Goal: Information Seeking & Learning: Learn about a topic

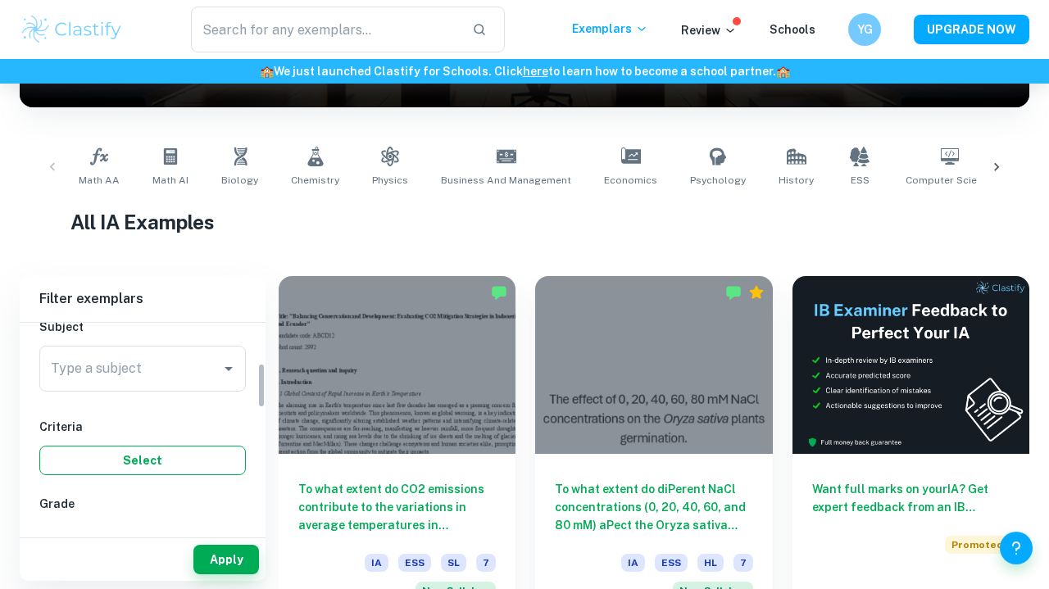
scroll to position [181, 0]
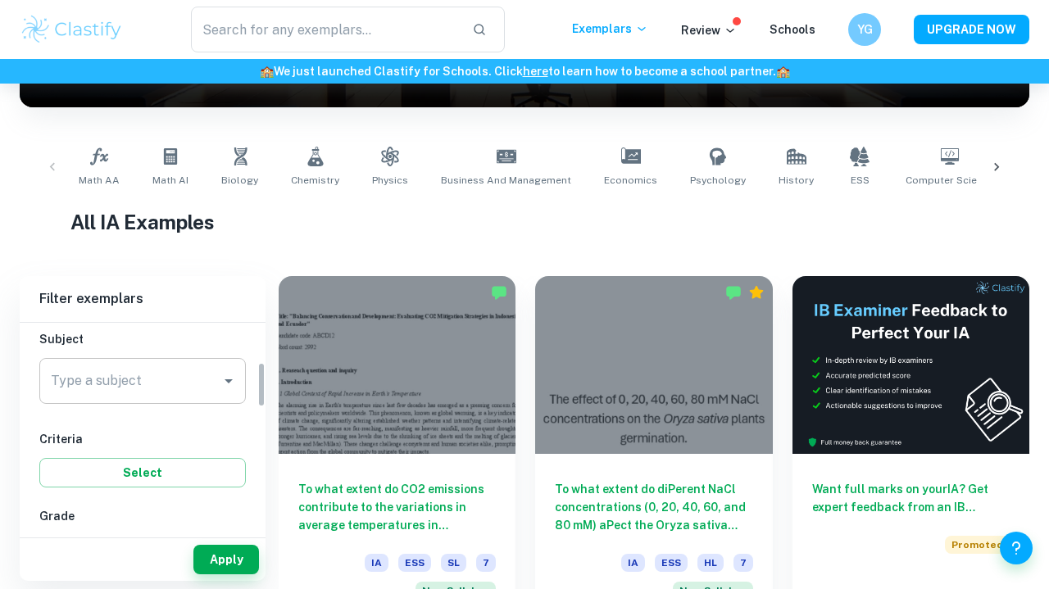
click at [140, 394] on input "Type a subject" at bounding box center [130, 381] width 167 height 31
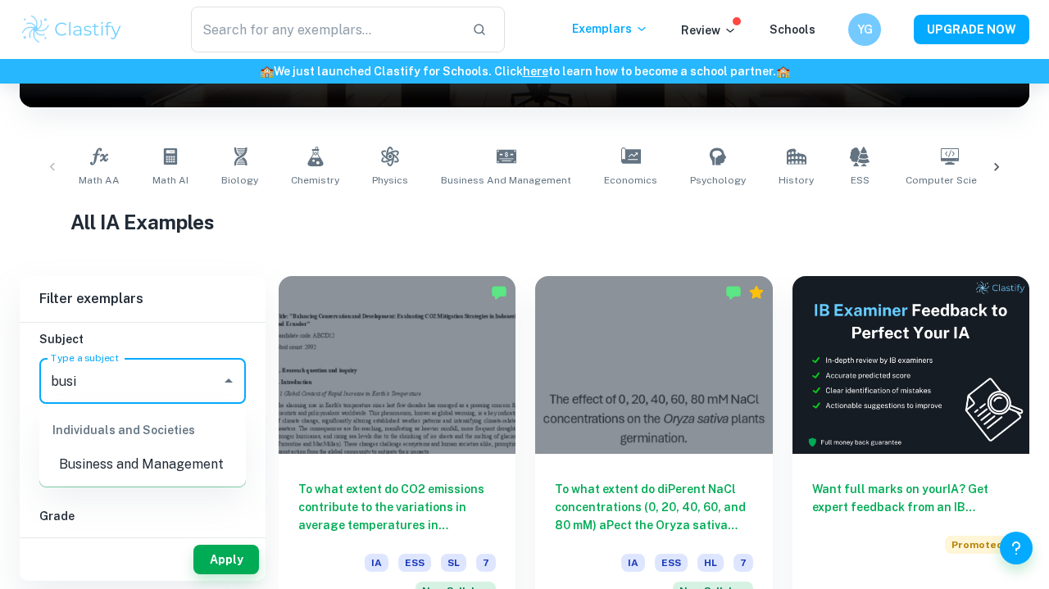
type input "busin"
click at [92, 462] on li "Business and Management" at bounding box center [142, 465] width 207 height 30
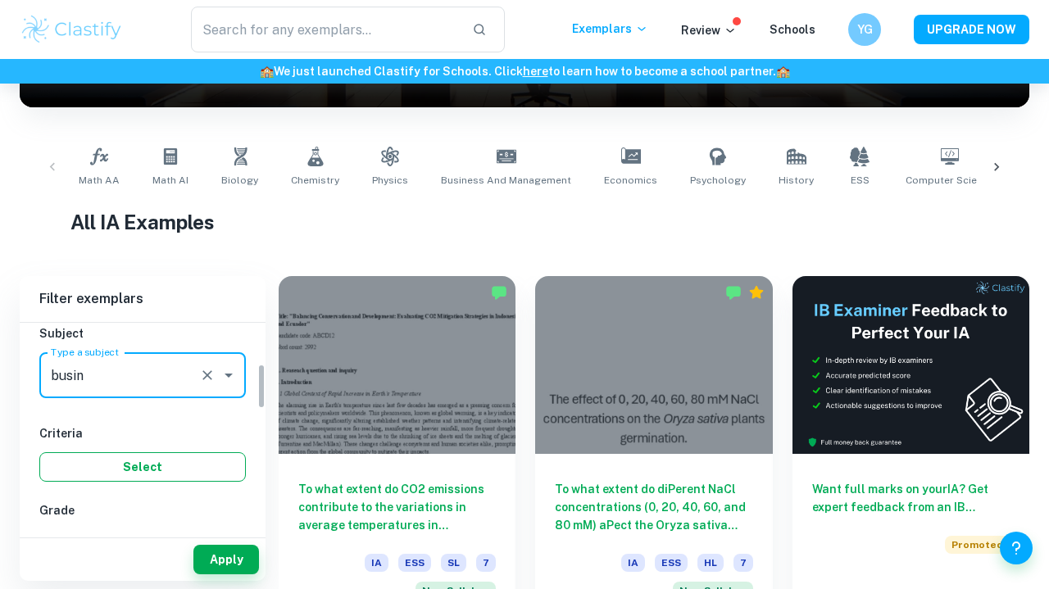
scroll to position [187, 0]
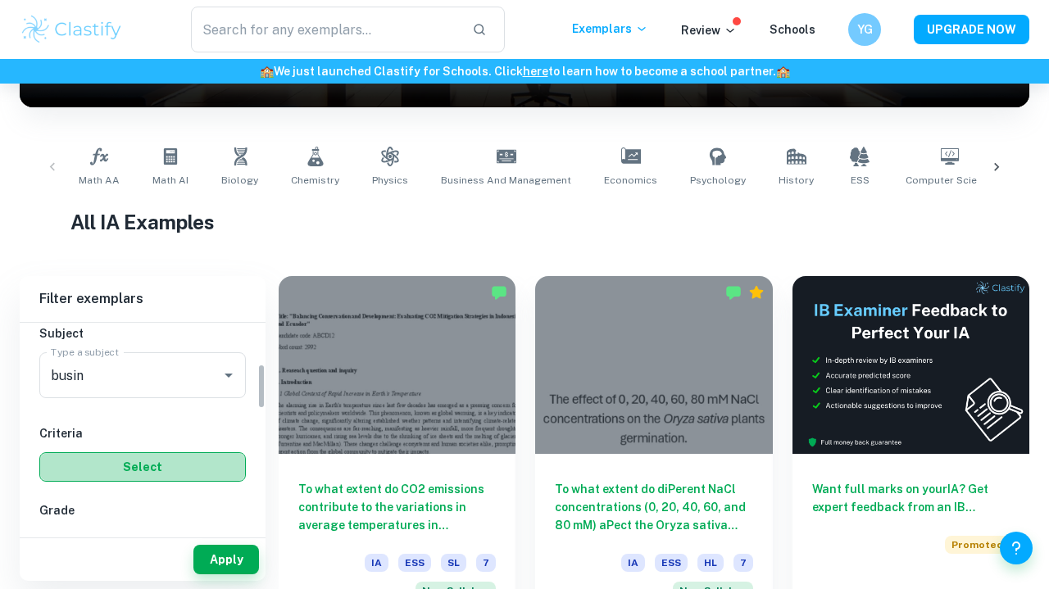
click at [92, 462] on button "Select" at bounding box center [142, 468] width 207 height 30
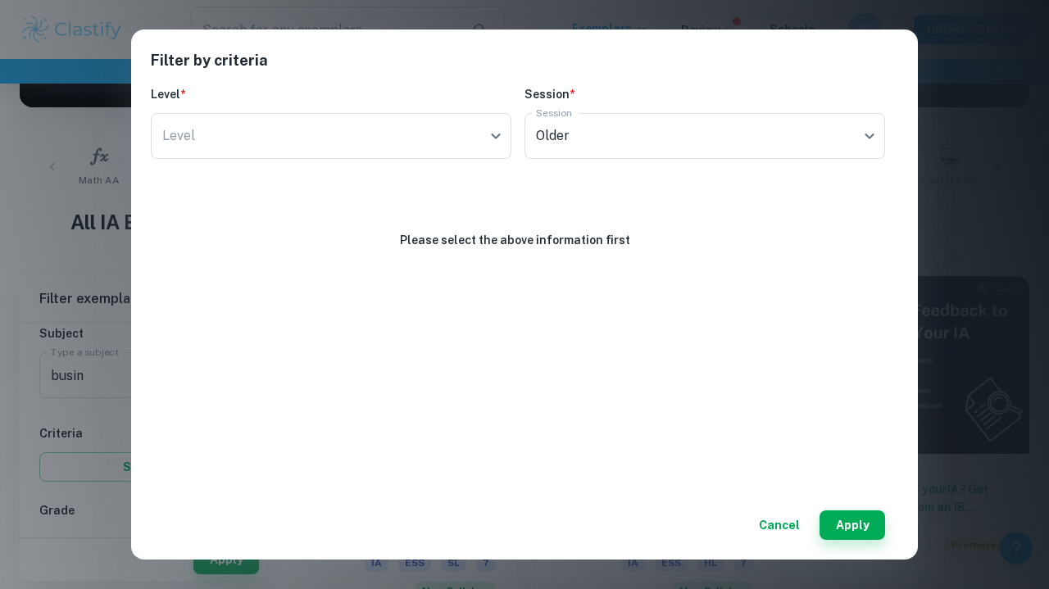
click at [799, 519] on button "Cancel" at bounding box center [780, 526] width 54 height 30
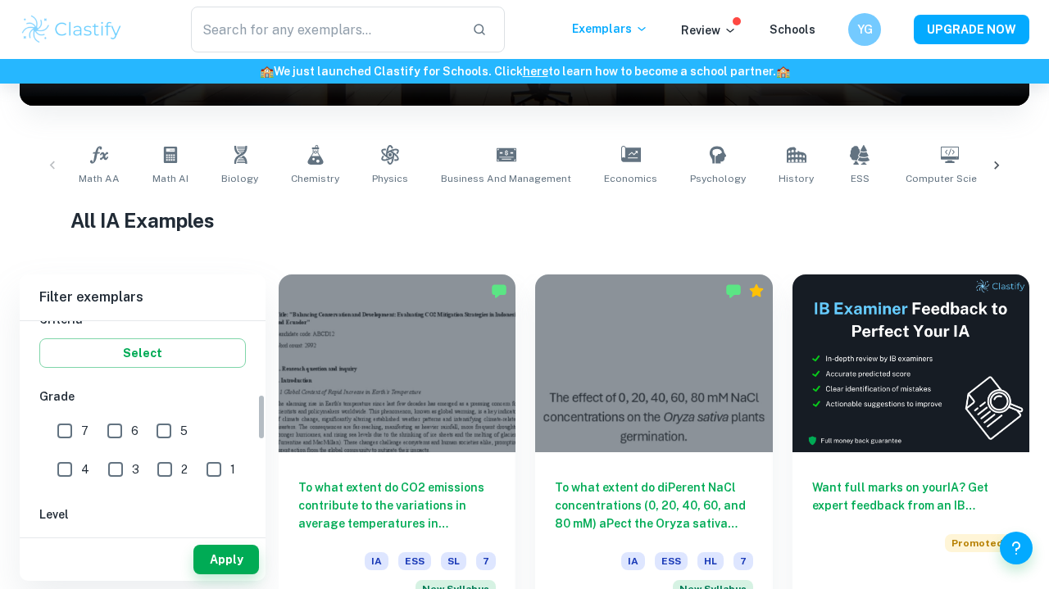
scroll to position [330, 0]
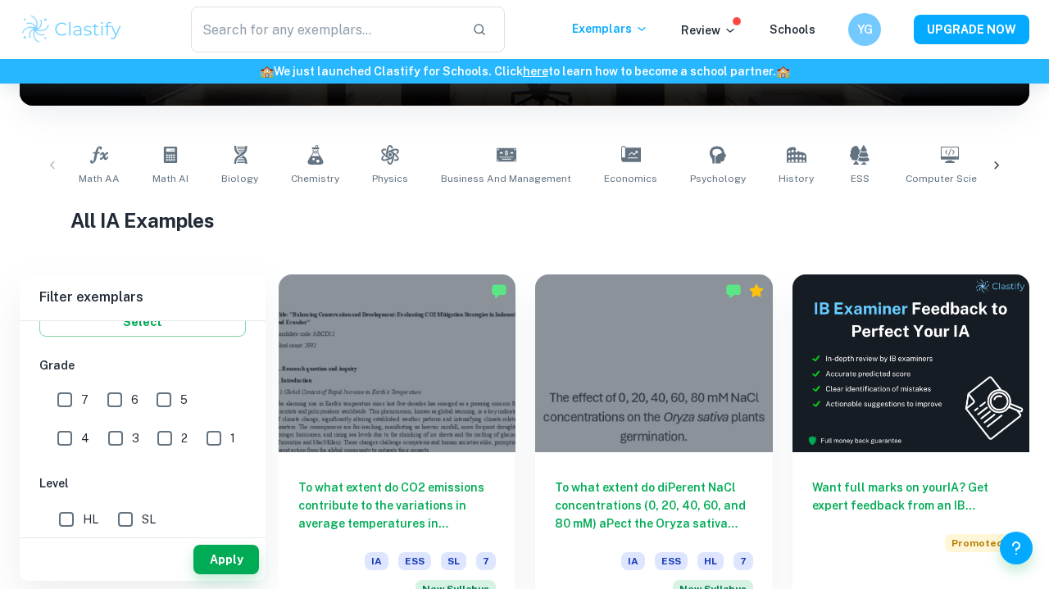
click at [109, 396] on input "6" at bounding box center [114, 400] width 33 height 33
checkbox input "true"
click at [73, 395] on input "7" at bounding box center [64, 400] width 33 height 33
checkbox input "true"
click at [218, 562] on button "Apply" at bounding box center [226, 560] width 66 height 30
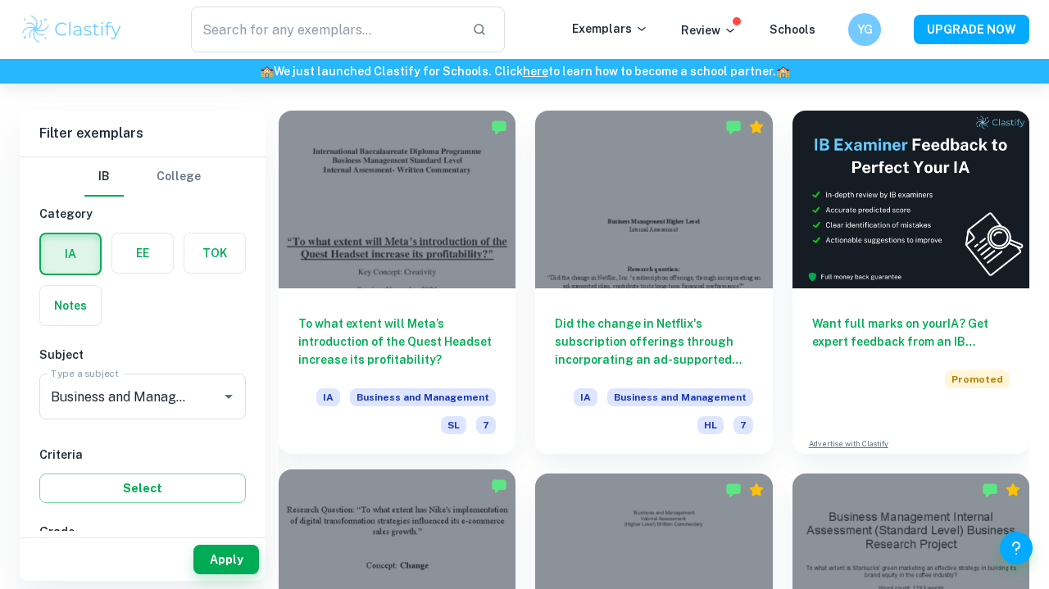
scroll to position [442, 0]
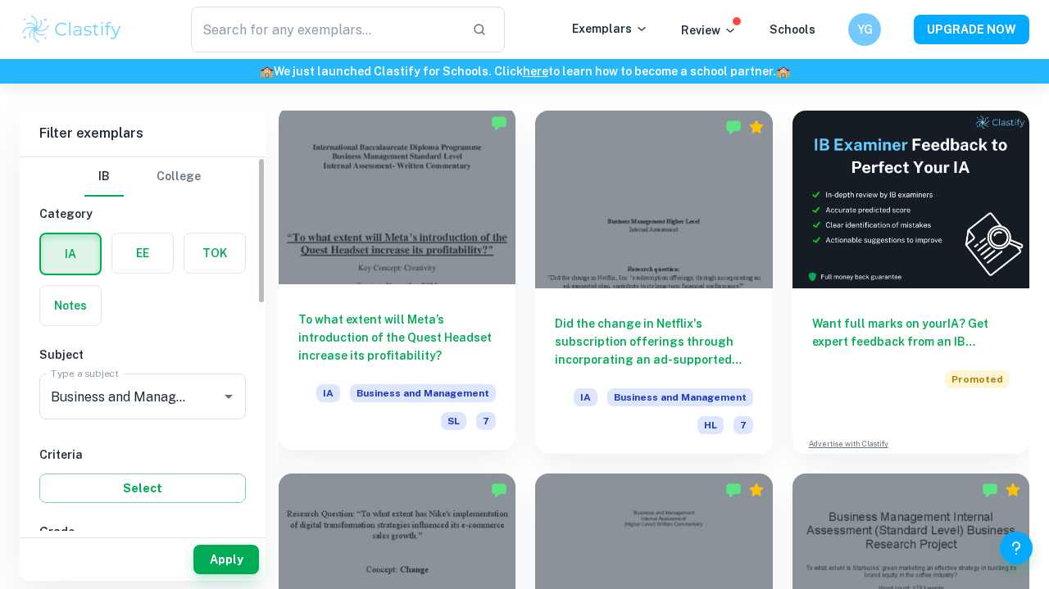
click at [426, 239] on div at bounding box center [397, 196] width 237 height 178
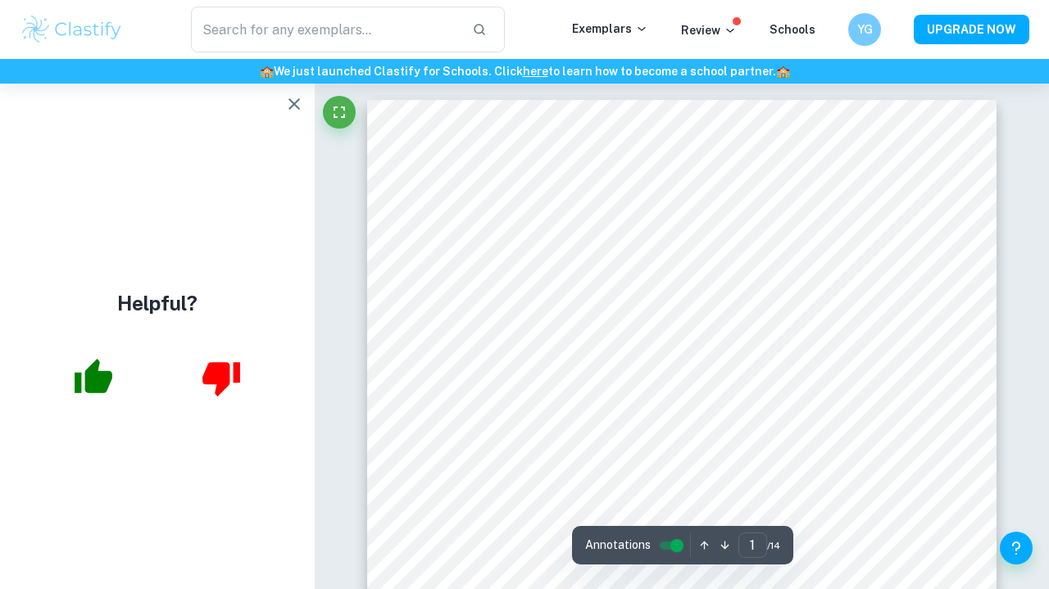
scroll to position [3, 0]
click at [291, 104] on icon "button" at bounding box center [294, 104] width 20 height 20
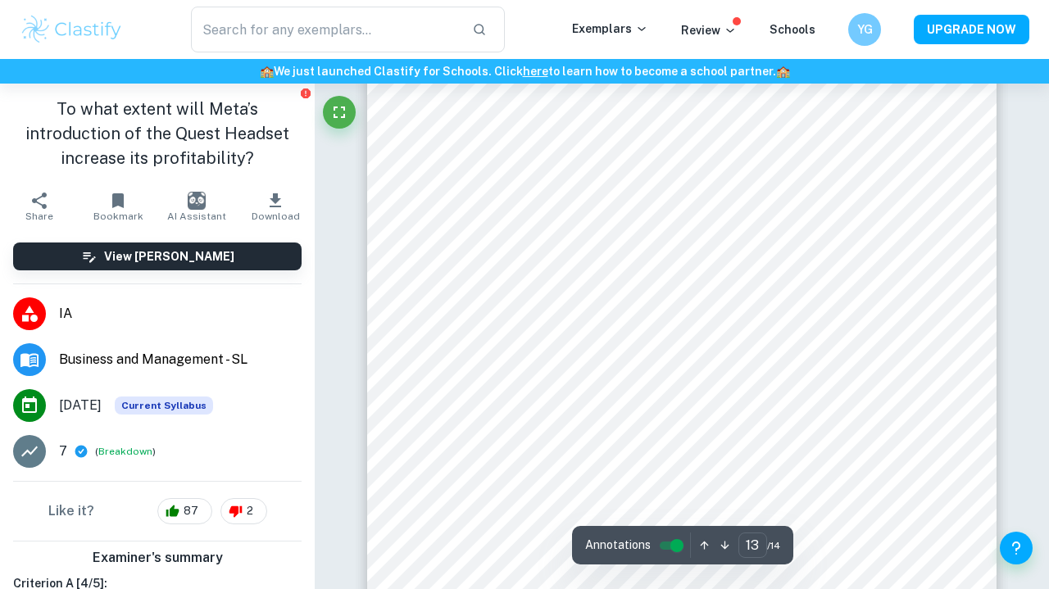
scroll to position [11143, 1]
type input "11"
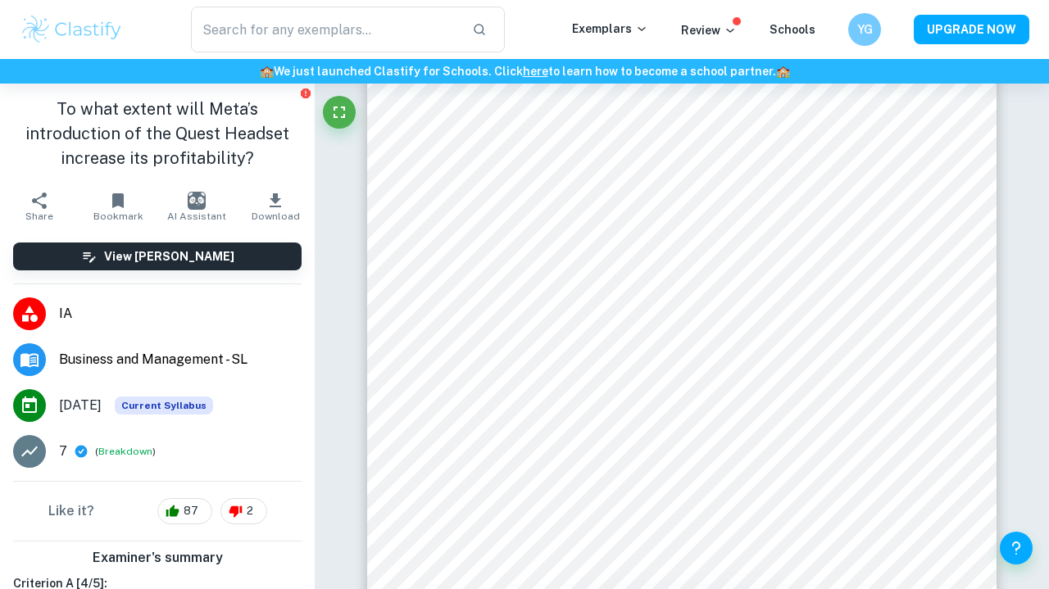
scroll to position [9521, 0]
